Goal: Transaction & Acquisition: Download file/media

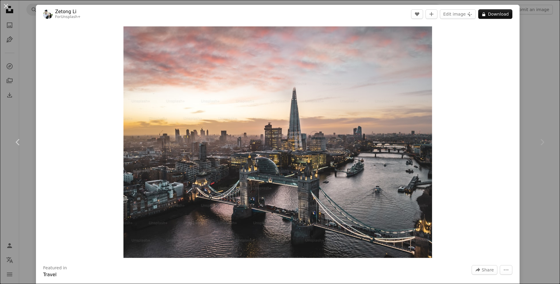
scroll to position [2110, 0]
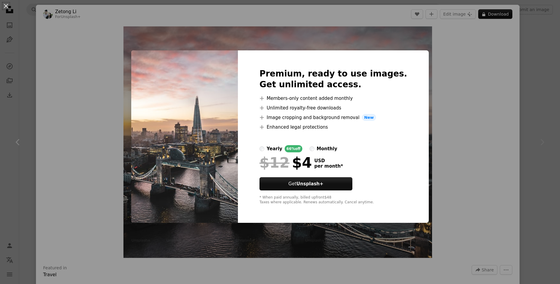
click at [467, 138] on div "An X shape Premium, ready to use images. Get unlimited access. A plus sign Memb…" at bounding box center [280, 142] width 560 height 284
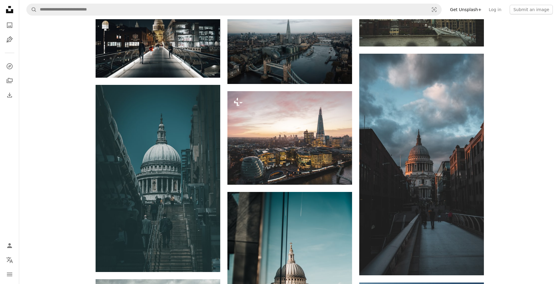
scroll to position [2171, 0]
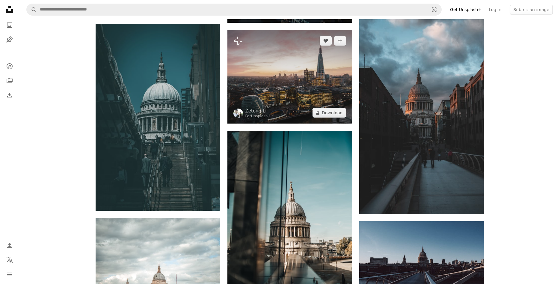
click at [308, 103] on img at bounding box center [290, 77] width 125 height 94
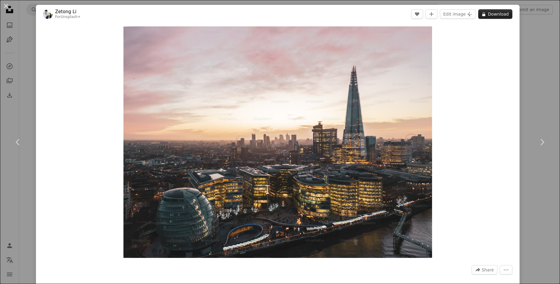
click at [505, 14] on button "A lock Download" at bounding box center [495, 14] width 34 height 10
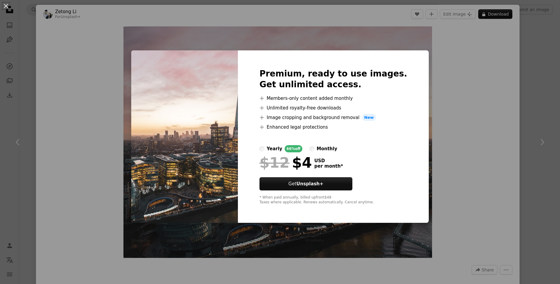
click at [522, 126] on div "An X shape Premium, ready to use images. Get unlimited access. A plus sign Memb…" at bounding box center [280, 142] width 560 height 284
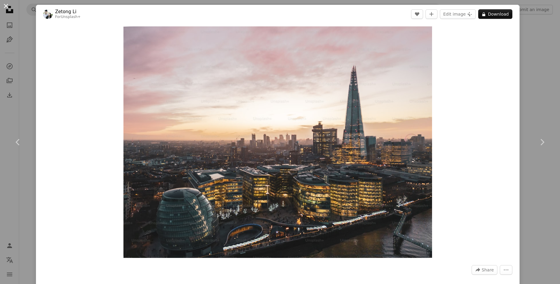
click at [7, 6] on button "An X shape" at bounding box center [5, 5] width 7 height 7
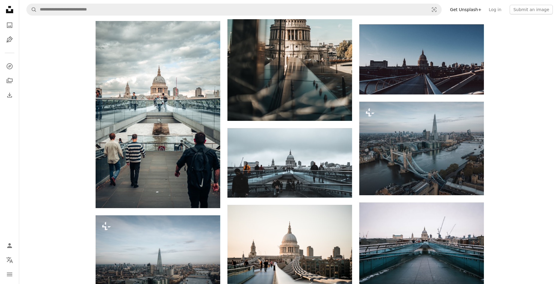
scroll to position [2385, 0]
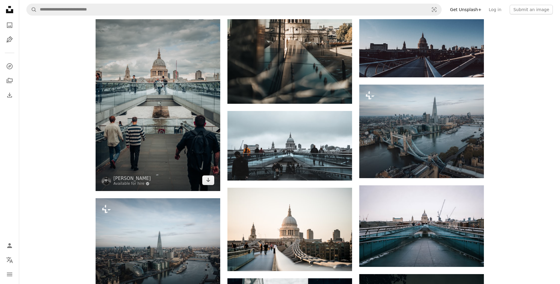
click at [162, 118] on img at bounding box center [158, 97] width 125 height 187
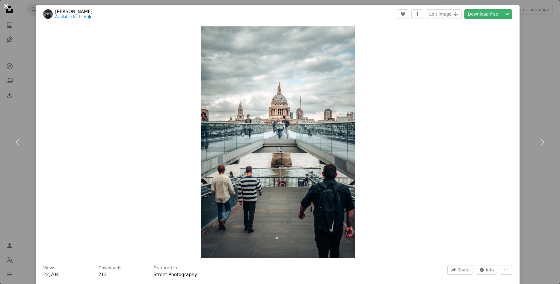
click at [6, 4] on button "An X shape" at bounding box center [5, 5] width 7 height 7
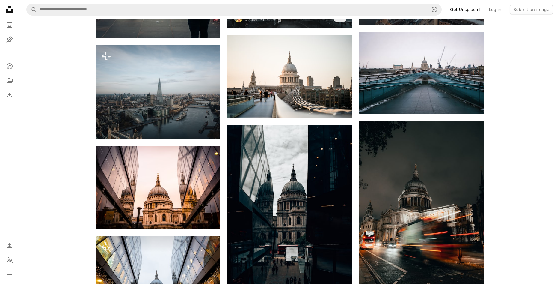
scroll to position [2477, 0]
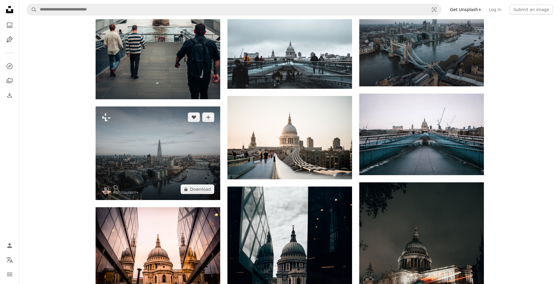
click at [158, 164] on img at bounding box center [158, 153] width 125 height 94
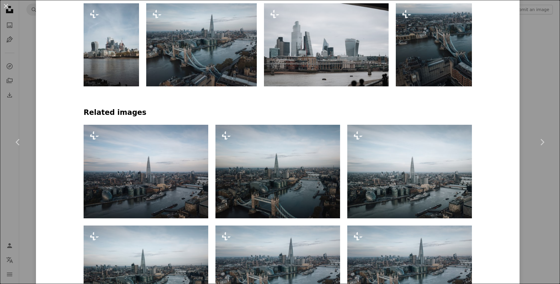
scroll to position [360, 0]
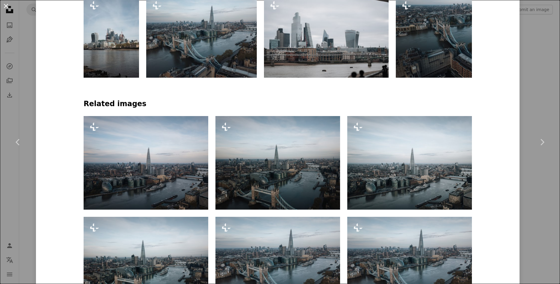
click at [7, 9] on button "An X shape" at bounding box center [5, 5] width 7 height 7
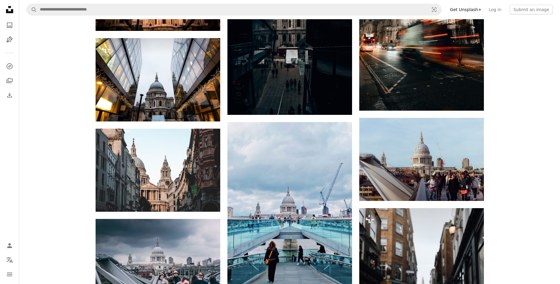
scroll to position [2721, 0]
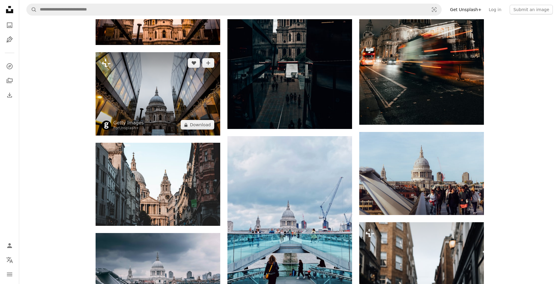
click at [177, 77] on img at bounding box center [158, 93] width 125 height 83
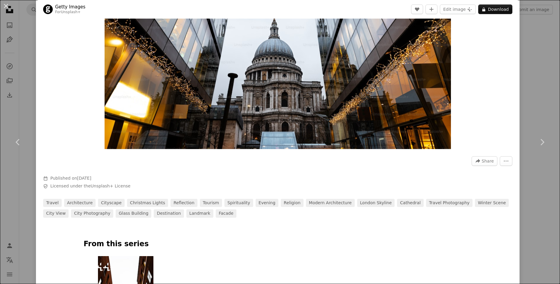
scroll to position [108, 0]
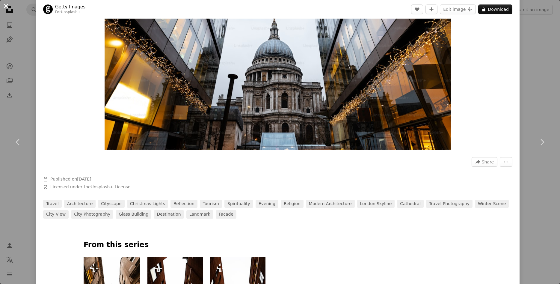
click at [3, 4] on button "An X shape" at bounding box center [5, 5] width 7 height 7
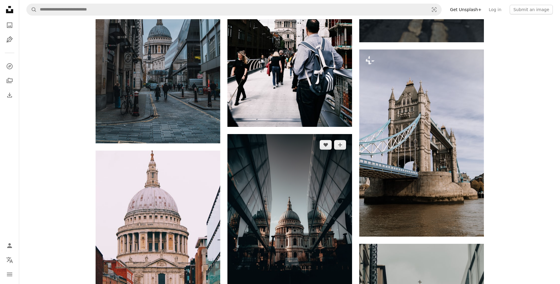
scroll to position [3211, 0]
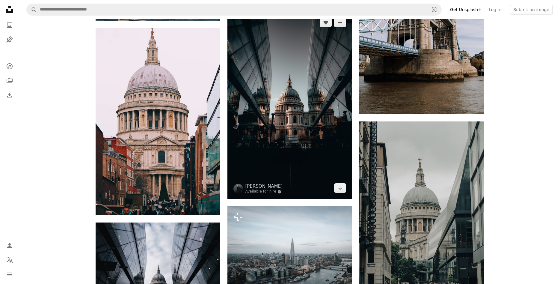
click at [265, 98] on img at bounding box center [290, 105] width 125 height 187
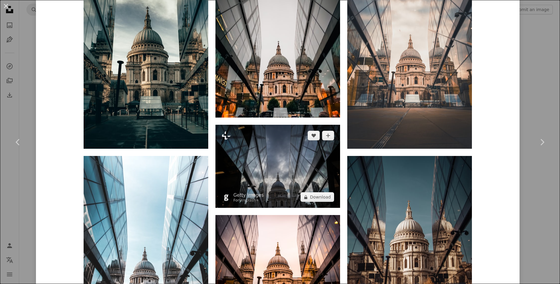
scroll to position [396, 0]
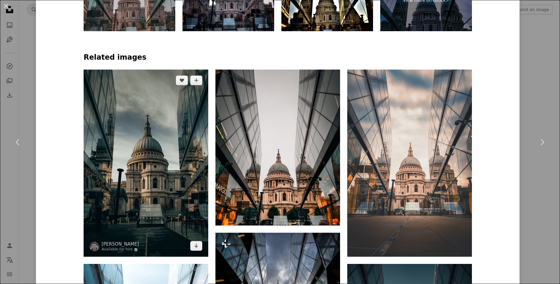
click at [142, 98] on img at bounding box center [146, 163] width 125 height 187
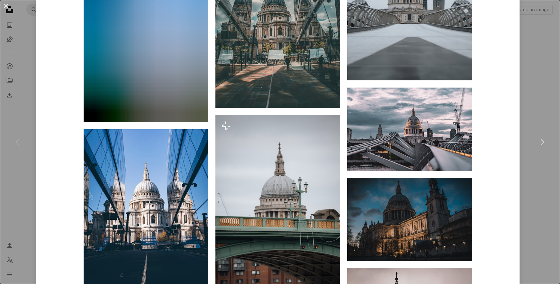
scroll to position [1367, 0]
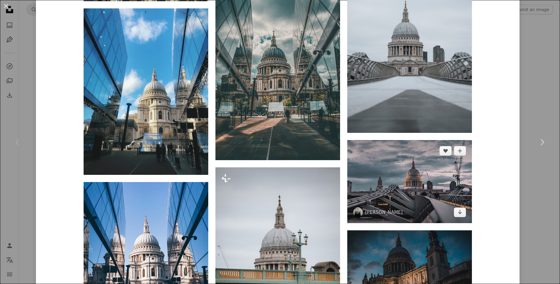
click at [448, 165] on img at bounding box center [409, 181] width 125 height 83
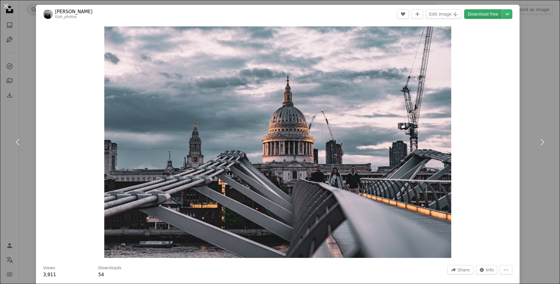
click at [490, 17] on link "Download free" at bounding box center [483, 14] width 38 height 10
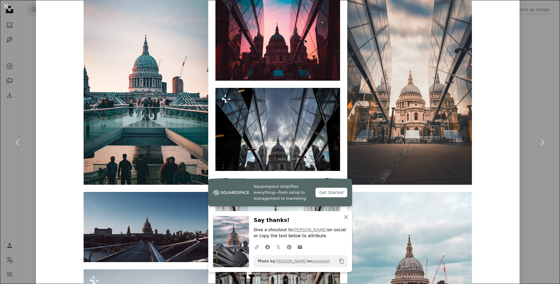
scroll to position [719, 0]
